Goal: Check status: Check status

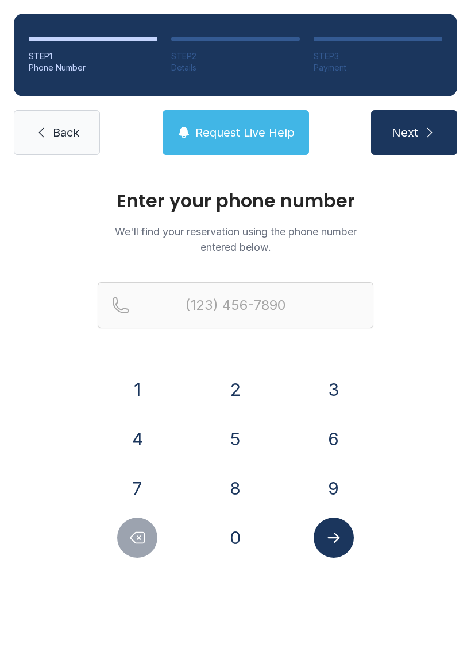
click at [337, 388] on button "3" at bounding box center [333, 390] width 40 height 40
click at [245, 431] on button "5" at bounding box center [235, 439] width 40 height 40
click at [246, 385] on button "2" at bounding box center [235, 390] width 40 height 40
click at [146, 442] on button "4" at bounding box center [137, 439] width 40 height 40
click at [243, 407] on button "2" at bounding box center [235, 390] width 40 height 40
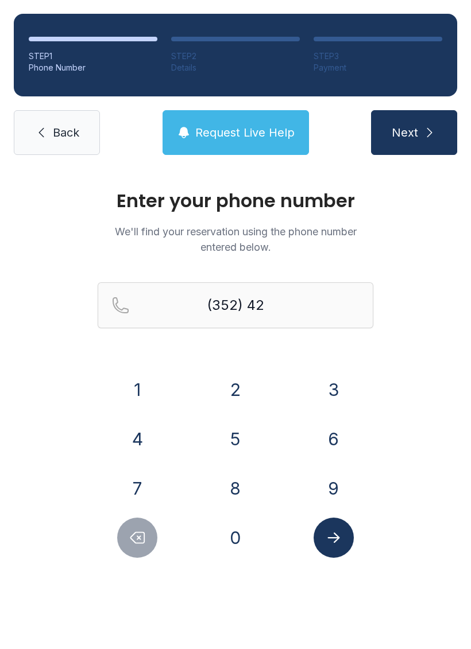
click at [234, 493] on button "8" at bounding box center [235, 489] width 40 height 40
click at [154, 392] on button "1" at bounding box center [137, 390] width 40 height 40
click at [317, 439] on button "6" at bounding box center [333, 439] width 40 height 40
click at [250, 484] on button "8" at bounding box center [235, 489] width 40 height 40
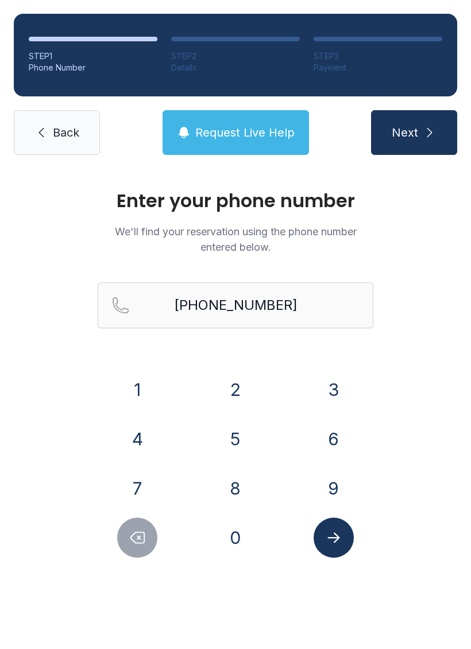
click at [433, 135] on icon "submit" at bounding box center [430, 133] width 14 height 14
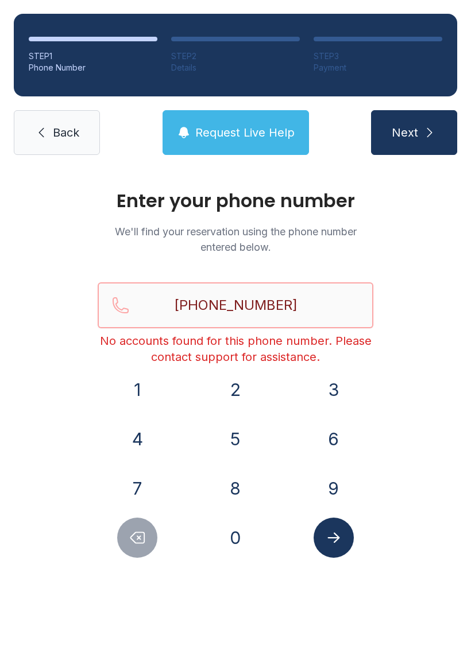
click at [318, 300] on input "[PHONE_NUMBER]" at bounding box center [236, 305] width 276 height 46
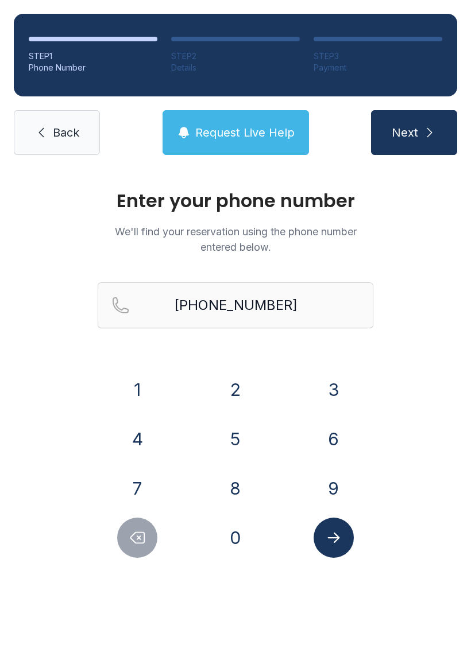
click at [447, 138] on button "Next" at bounding box center [414, 132] width 86 height 45
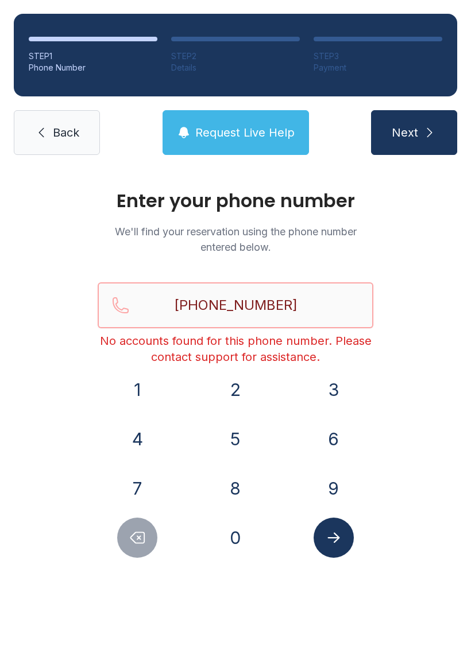
click at [307, 297] on input "[PHONE_NUMBER]" at bounding box center [236, 305] width 276 height 46
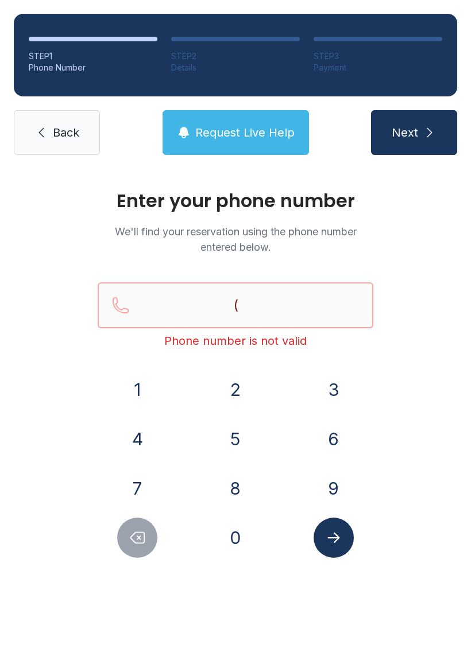
type input "("
click at [242, 132] on span "Request Live Help" at bounding box center [244, 133] width 99 height 16
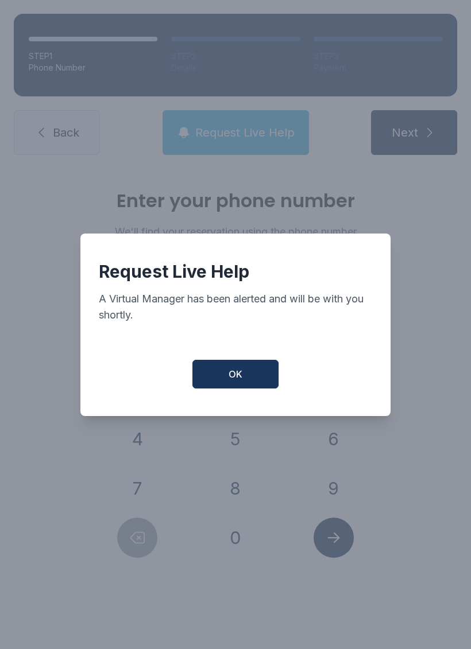
click at [240, 381] on span "OK" at bounding box center [236, 374] width 14 height 14
